Goal: Task Accomplishment & Management: Manage account settings

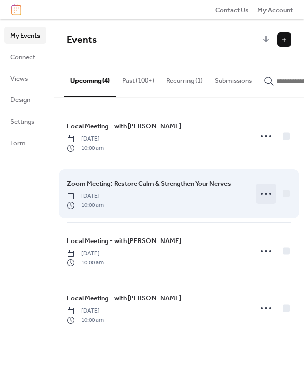
click at [265, 196] on icon at bounding box center [266, 194] width 16 height 16
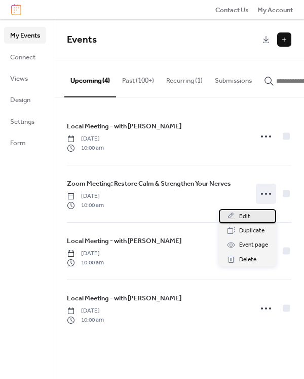
click at [249, 218] on span "Edit" at bounding box center [244, 217] width 11 height 10
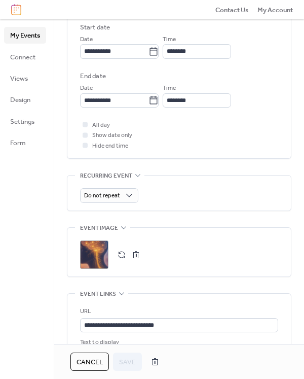
scroll to position [462, 0]
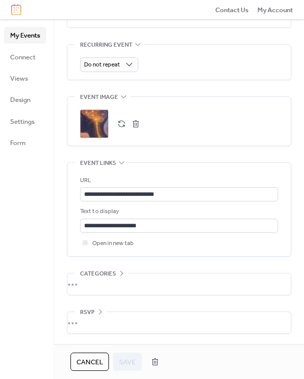
click at [134, 122] on button "button" at bounding box center [136, 124] width 14 height 14
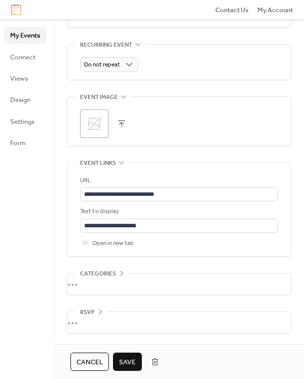
click at [102, 123] on icon at bounding box center [94, 124] width 16 height 16
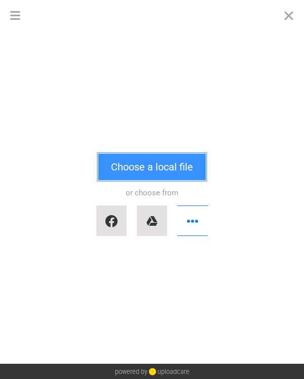
click at [147, 163] on button "Choose a local file" at bounding box center [152, 167] width 108 height 26
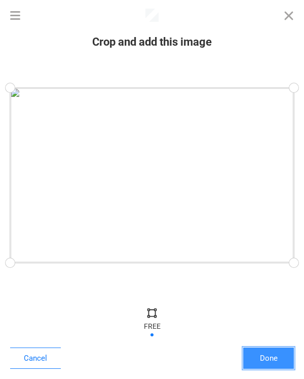
click at [270, 353] on button "Done" at bounding box center [269, 358] width 51 height 21
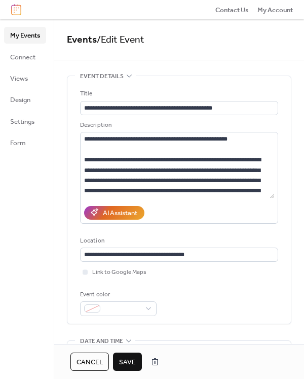
click at [132, 360] on span "Save" at bounding box center [127, 362] width 17 height 10
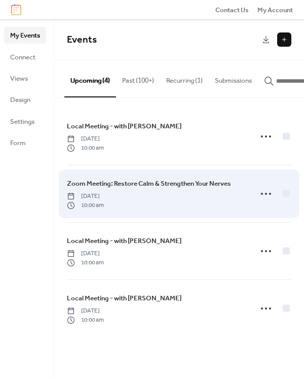
click at [179, 183] on span "Zoom Meeting: Restore Calm & Strengthen Your Nerves" at bounding box center [149, 184] width 164 height 10
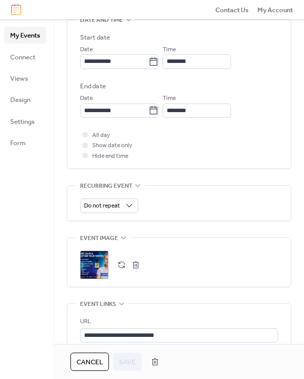
scroll to position [462, 0]
